Goal: Transaction & Acquisition: Obtain resource

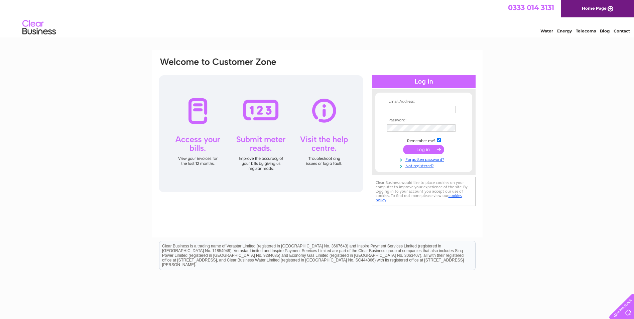
type input "davmill693@aol.com"
click at [425, 150] on input "submit" at bounding box center [423, 149] width 41 height 9
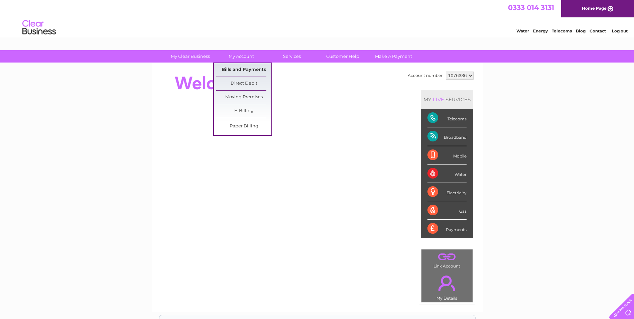
click at [241, 68] on link "Bills and Payments" at bounding box center [243, 69] width 55 height 13
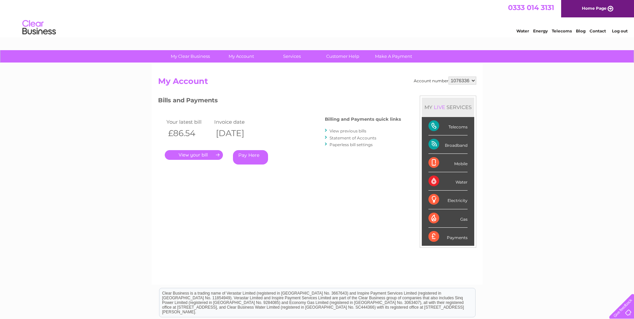
click at [346, 131] on link "View previous bills" at bounding box center [347, 130] width 37 height 5
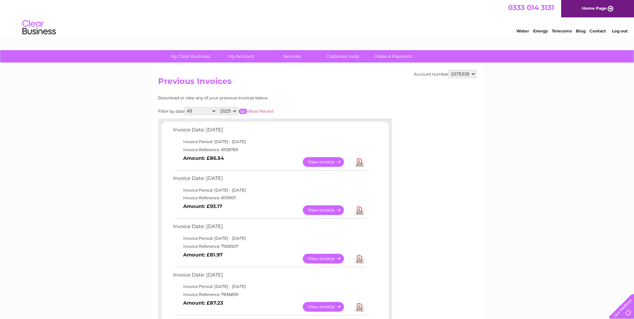
scroll to position [33, 0]
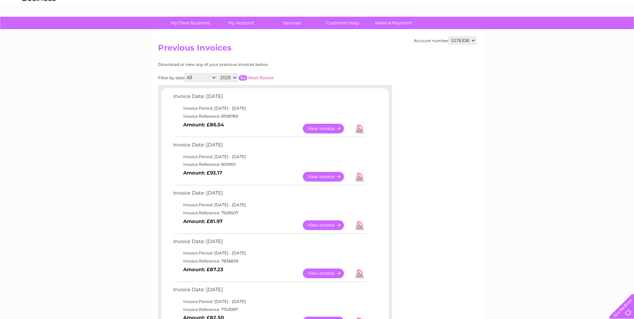
click at [325, 177] on link "View" at bounding box center [327, 177] width 49 height 10
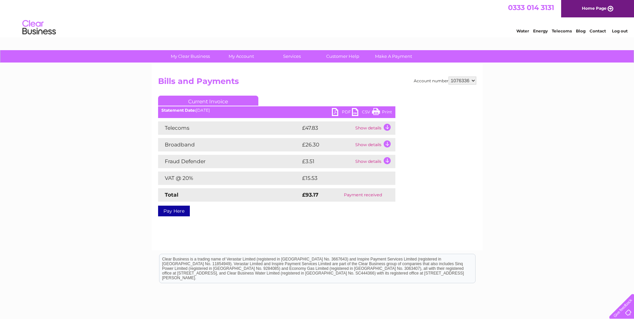
click at [338, 112] on link "PDF" at bounding box center [342, 113] width 20 height 10
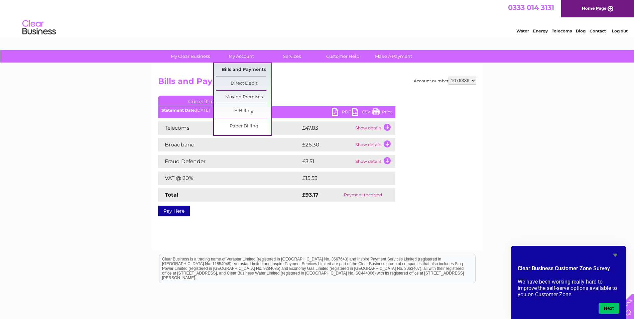
click at [241, 68] on link "Bills and Payments" at bounding box center [243, 69] width 55 height 13
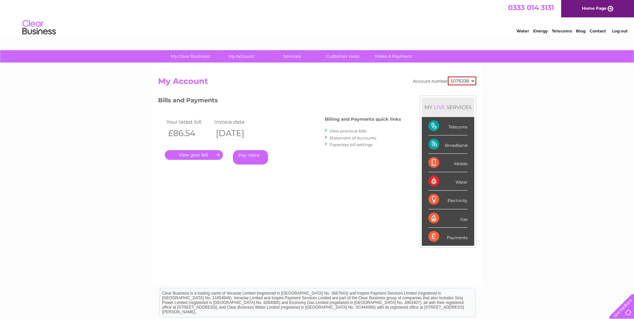
click at [199, 156] on link "." at bounding box center [194, 155] width 58 height 10
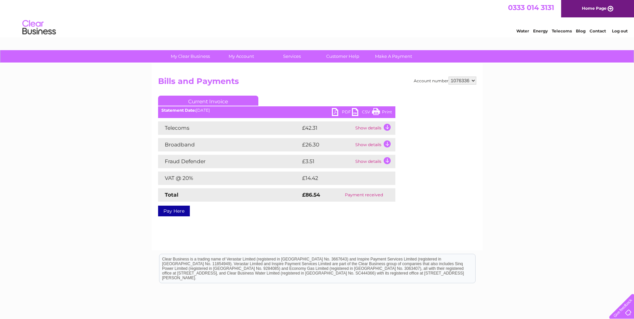
click at [340, 113] on link "PDF" at bounding box center [342, 113] width 20 height 10
